Goal: Information Seeking & Learning: Check status

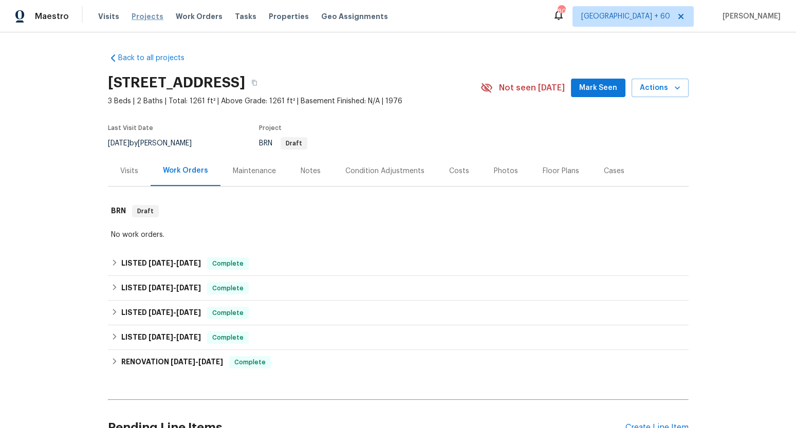
click at [147, 21] on span "Projects" at bounding box center [147, 16] width 32 height 10
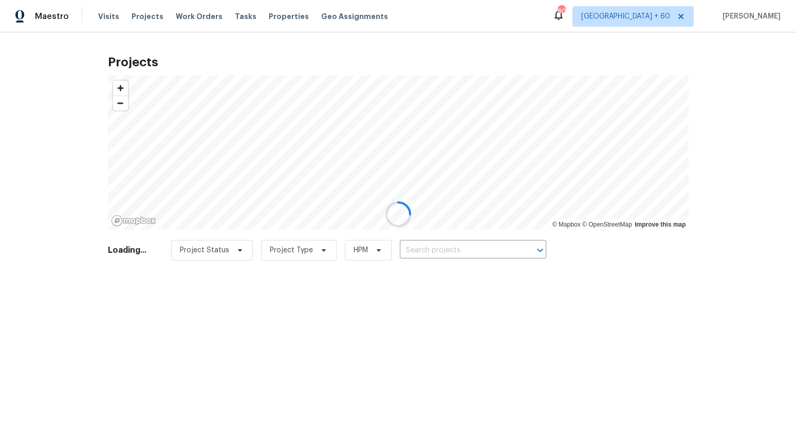
click at [443, 248] on div at bounding box center [398, 214] width 796 height 428
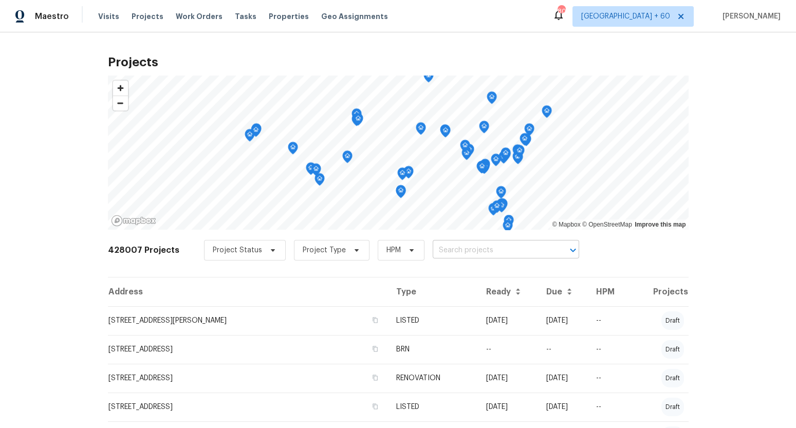
click at [488, 253] on input "text" at bounding box center [491, 250] width 118 height 16
paste input "[STREET_ADDRESS][PERSON_NAME]"
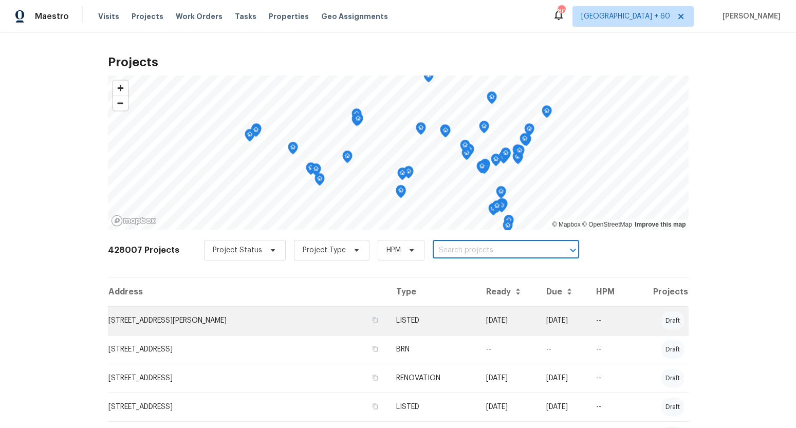
type input "[STREET_ADDRESS][PERSON_NAME]"
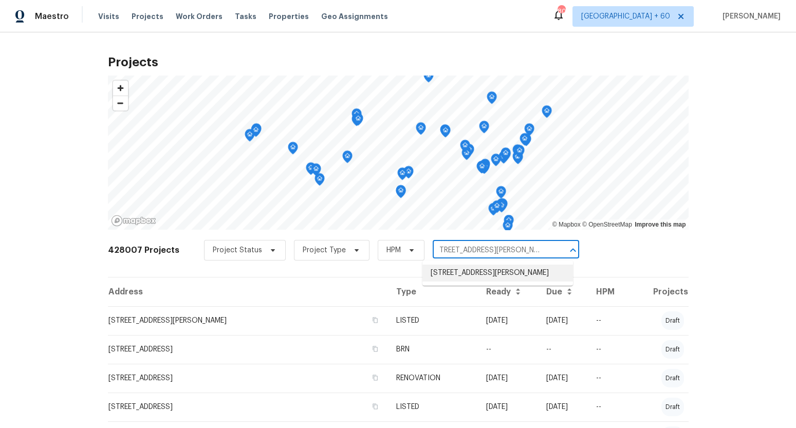
click at [479, 281] on li "[STREET_ADDRESS][PERSON_NAME]" at bounding box center [497, 273] width 150 height 17
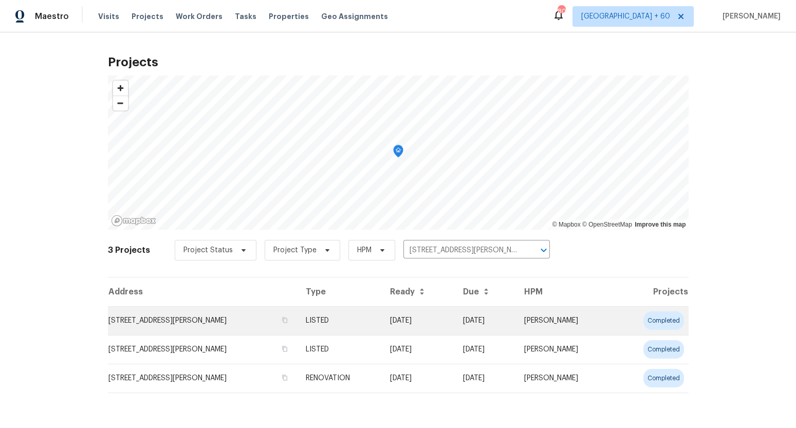
click at [267, 319] on td "[STREET_ADDRESS][PERSON_NAME]" at bounding box center [203, 320] width 190 height 29
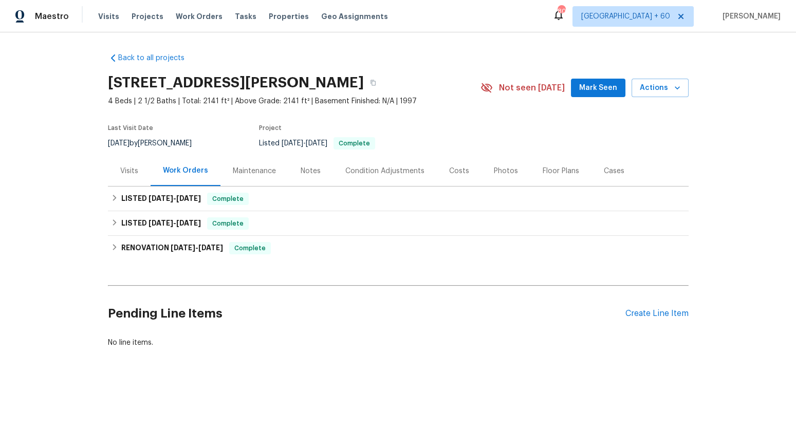
click at [131, 179] on div "Visits" at bounding box center [129, 171] width 43 height 30
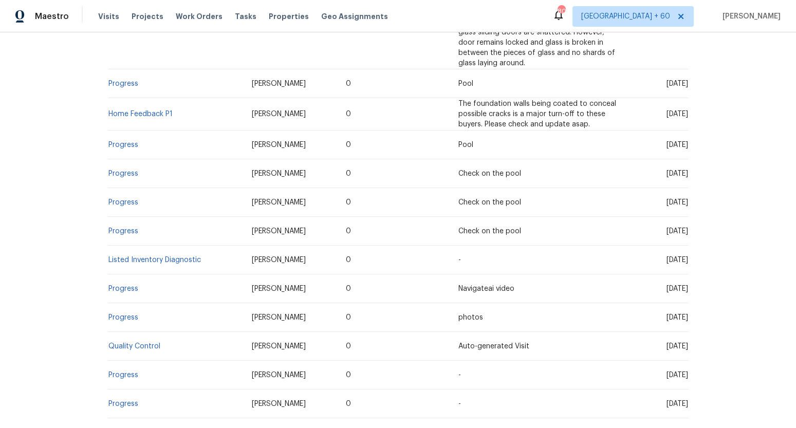
scroll to position [366, 0]
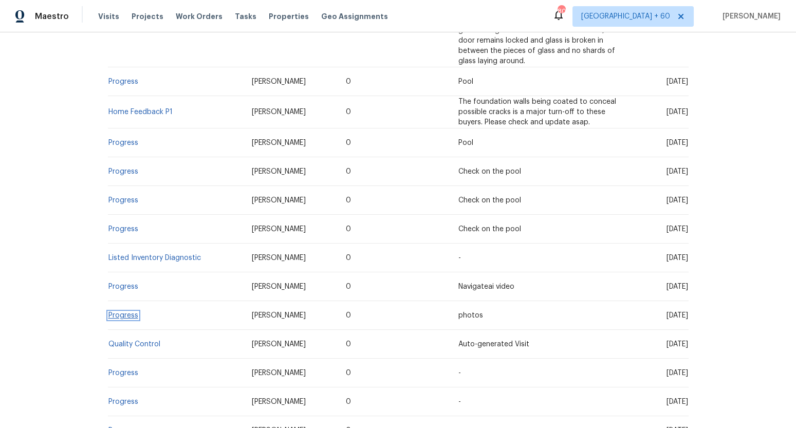
click at [123, 312] on link "Progress" at bounding box center [123, 315] width 30 height 7
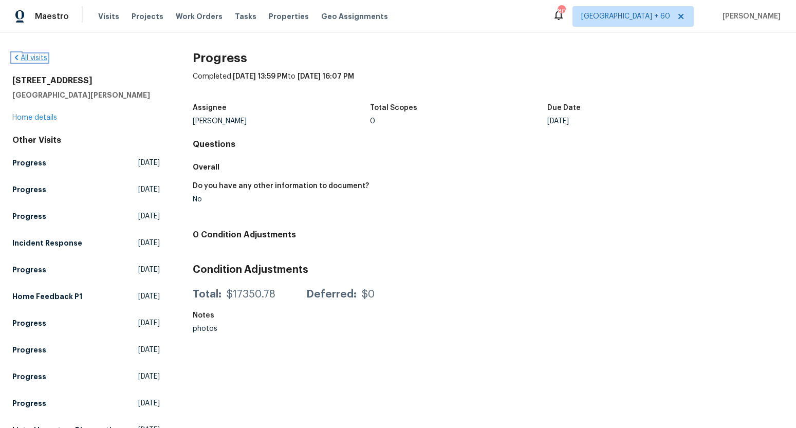
click at [44, 57] on link "All visits" at bounding box center [29, 57] width 35 height 7
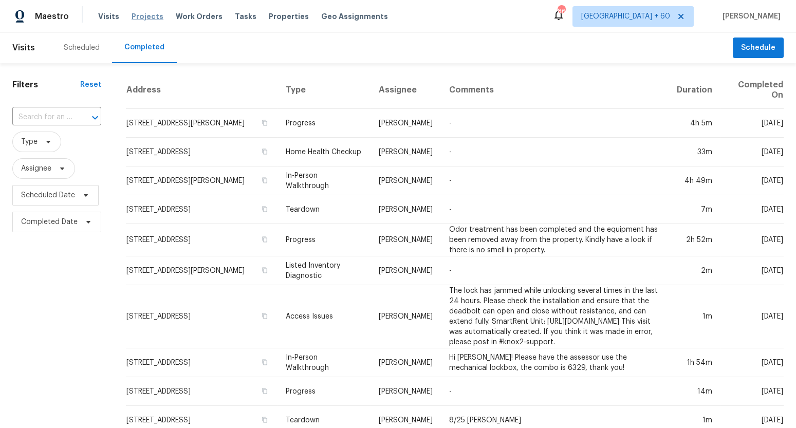
click at [137, 14] on span "Projects" at bounding box center [147, 16] width 32 height 10
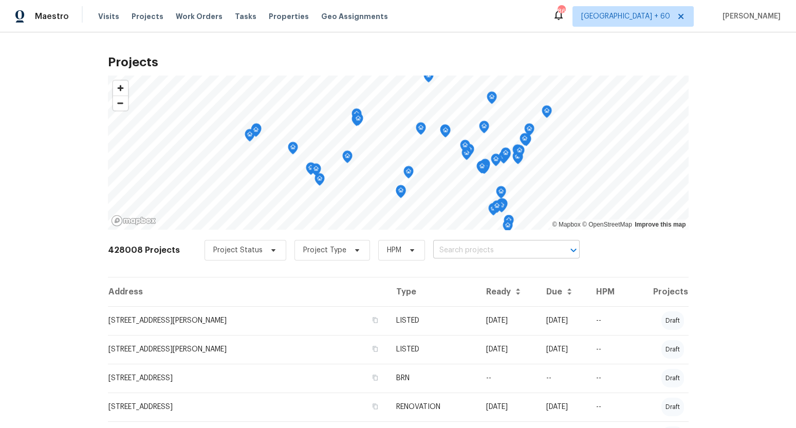
click at [453, 253] on input "text" at bounding box center [492, 250] width 118 height 16
paste input "[STREET_ADDRESS][PERSON_NAME]"
type input "[STREET_ADDRESS][PERSON_NAME]"
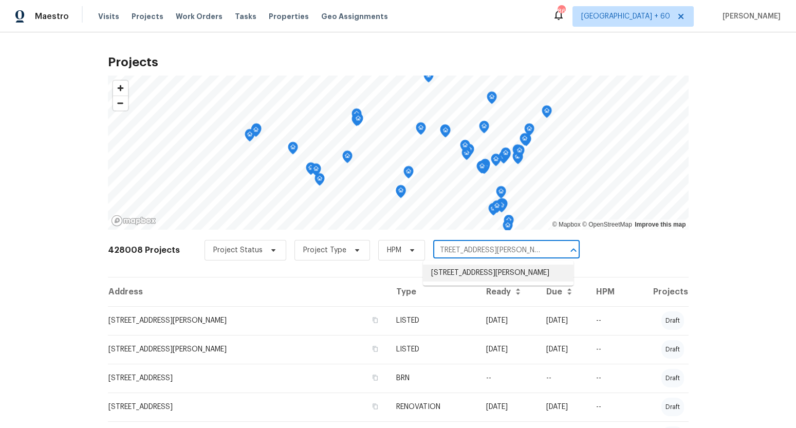
click at [473, 271] on li "[STREET_ADDRESS][PERSON_NAME]" at bounding box center [498, 273] width 150 height 17
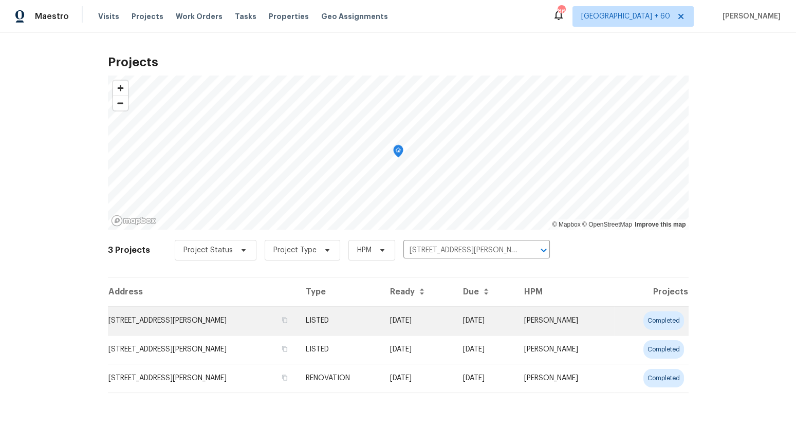
click at [256, 314] on td "[STREET_ADDRESS][PERSON_NAME]" at bounding box center [203, 320] width 190 height 29
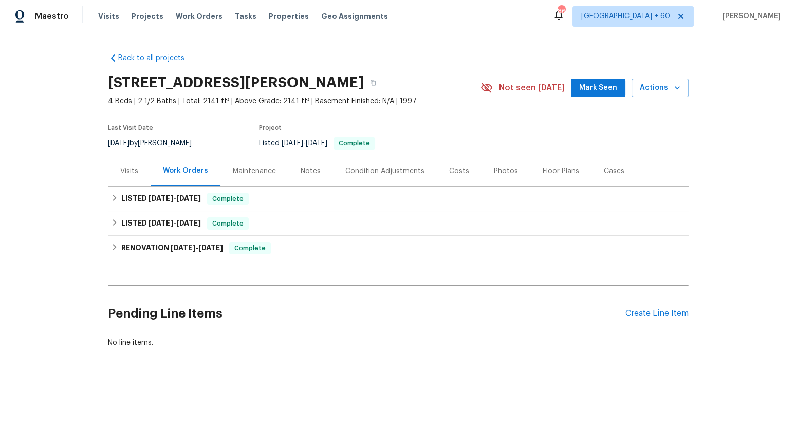
click at [135, 173] on div "Visits" at bounding box center [129, 171] width 18 height 10
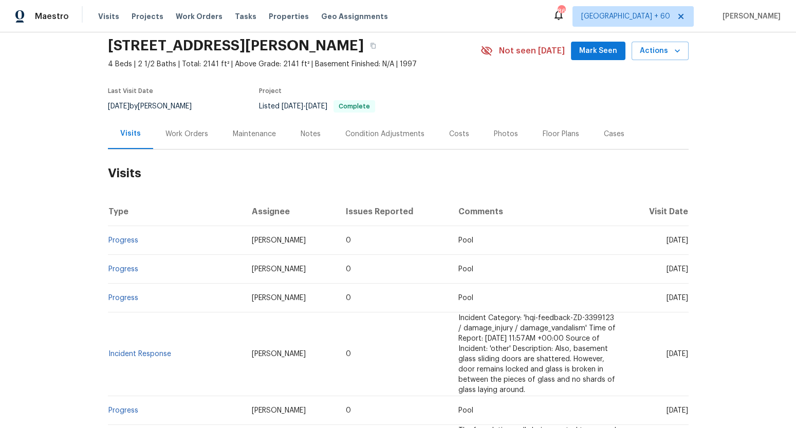
scroll to position [45, 0]
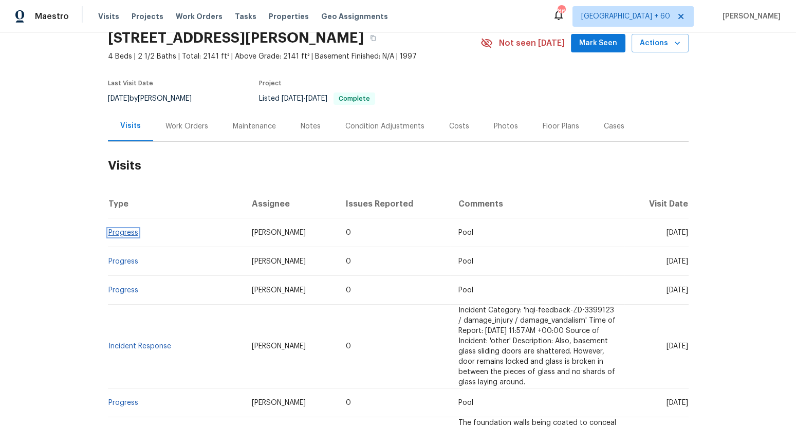
click at [133, 233] on link "Progress" at bounding box center [123, 232] width 30 height 7
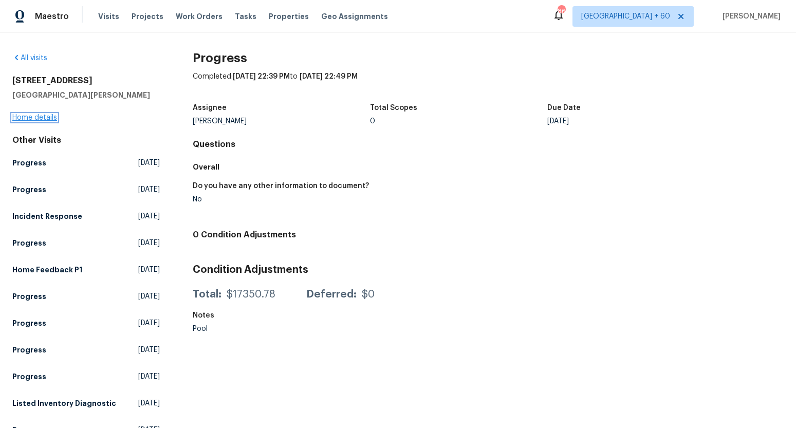
click at [42, 116] on link "Home details" at bounding box center [34, 117] width 45 height 7
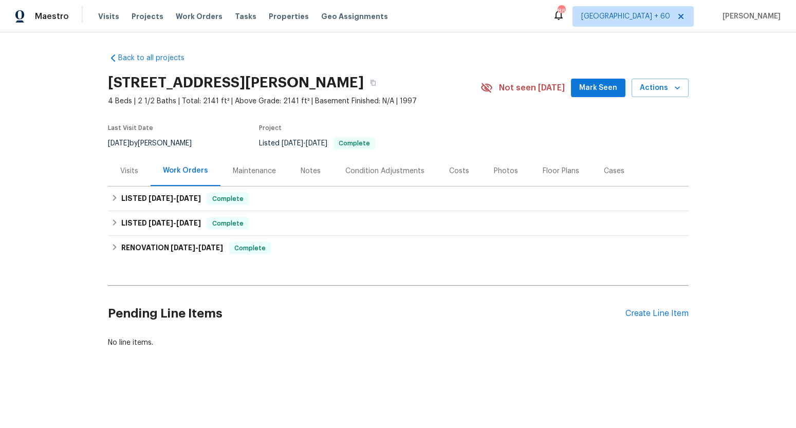
click at [126, 166] on div "Visits" at bounding box center [129, 171] width 18 height 10
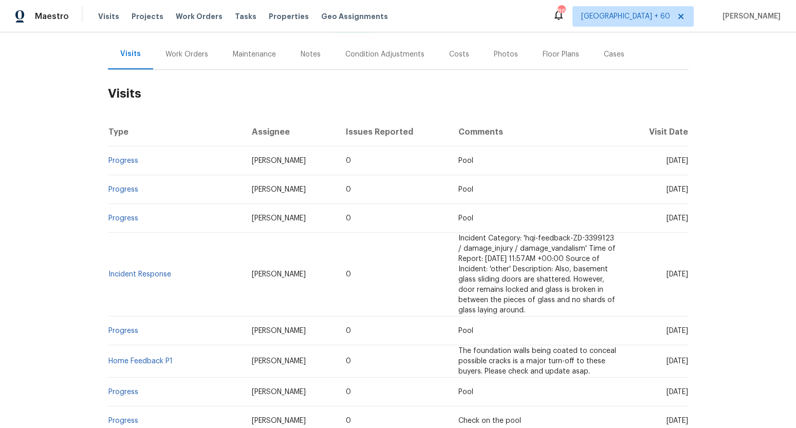
scroll to position [140, 0]
